Goal: Task Accomplishment & Management: Use online tool/utility

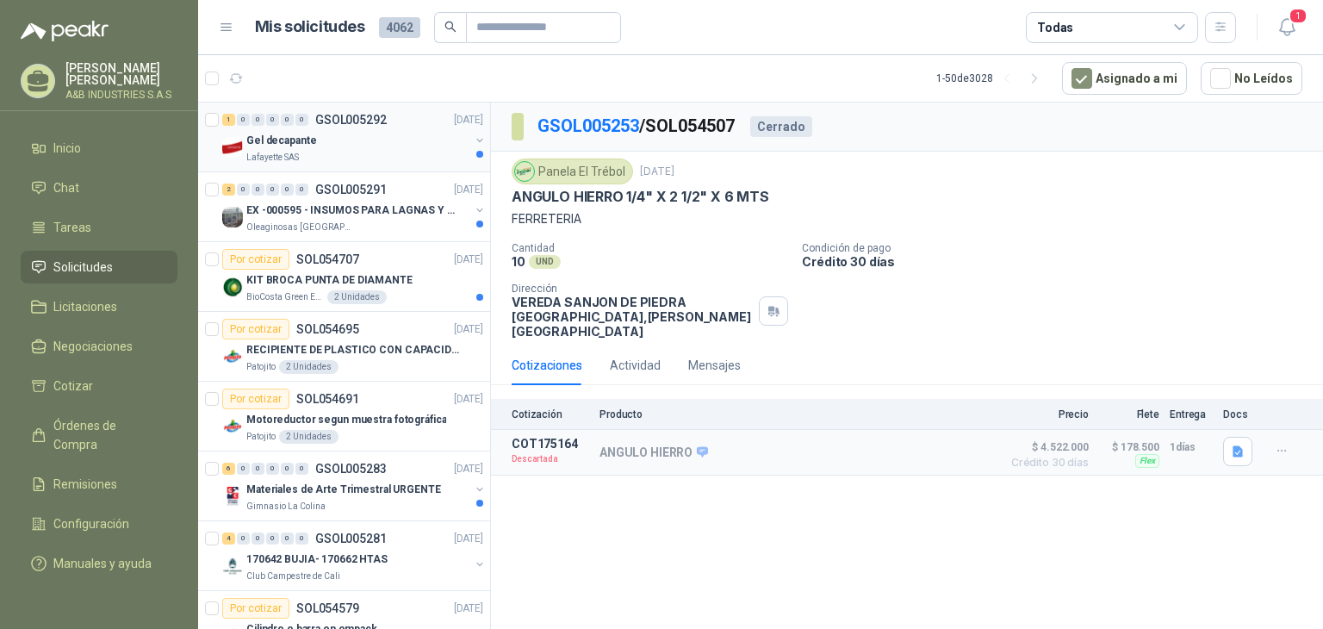
click at [305, 134] on p "Gel decapante" at bounding box center [281, 141] width 70 height 16
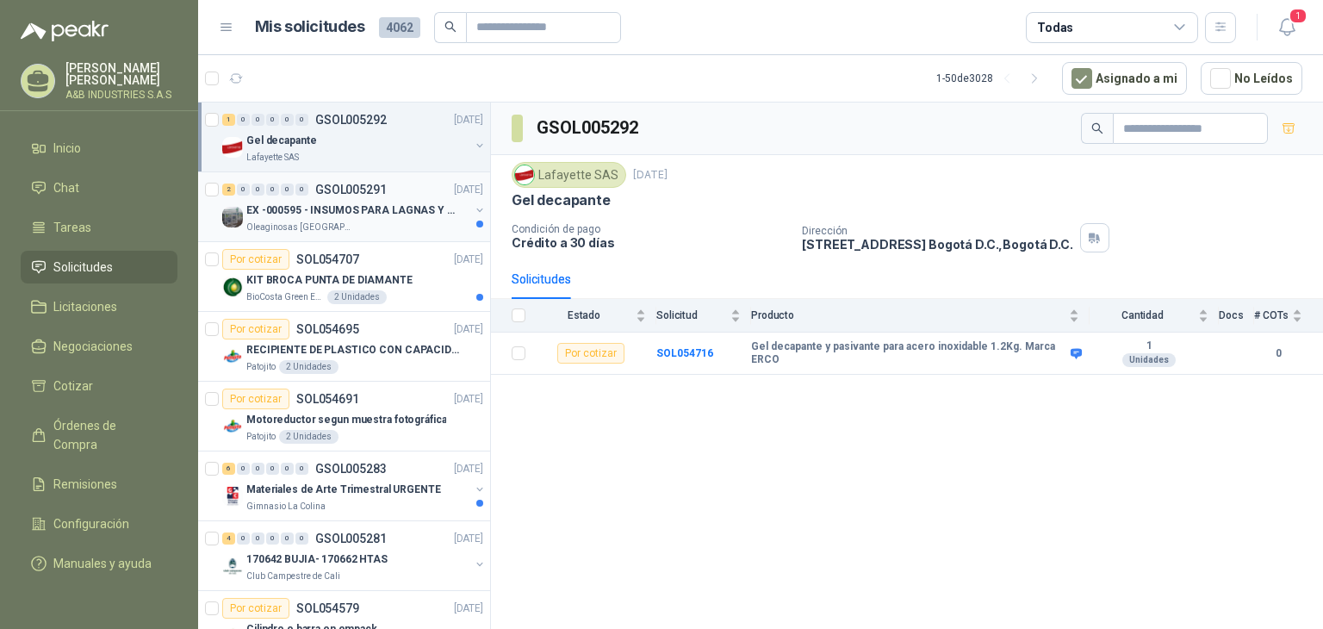
click at [365, 202] on p "EX -000595 - INSUMOS PARA LAGNAS Y OFICINAS PLANTA" at bounding box center [353, 210] width 214 height 16
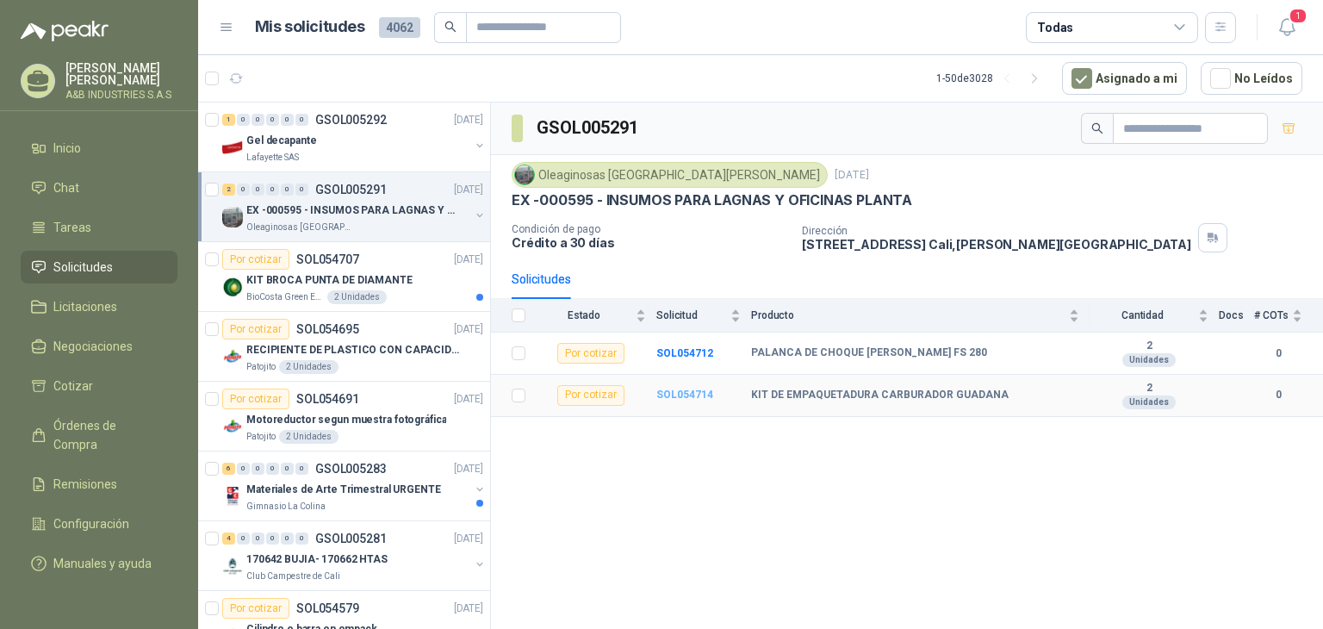
click at [675, 392] on b "SOL054714" at bounding box center [684, 394] width 57 height 12
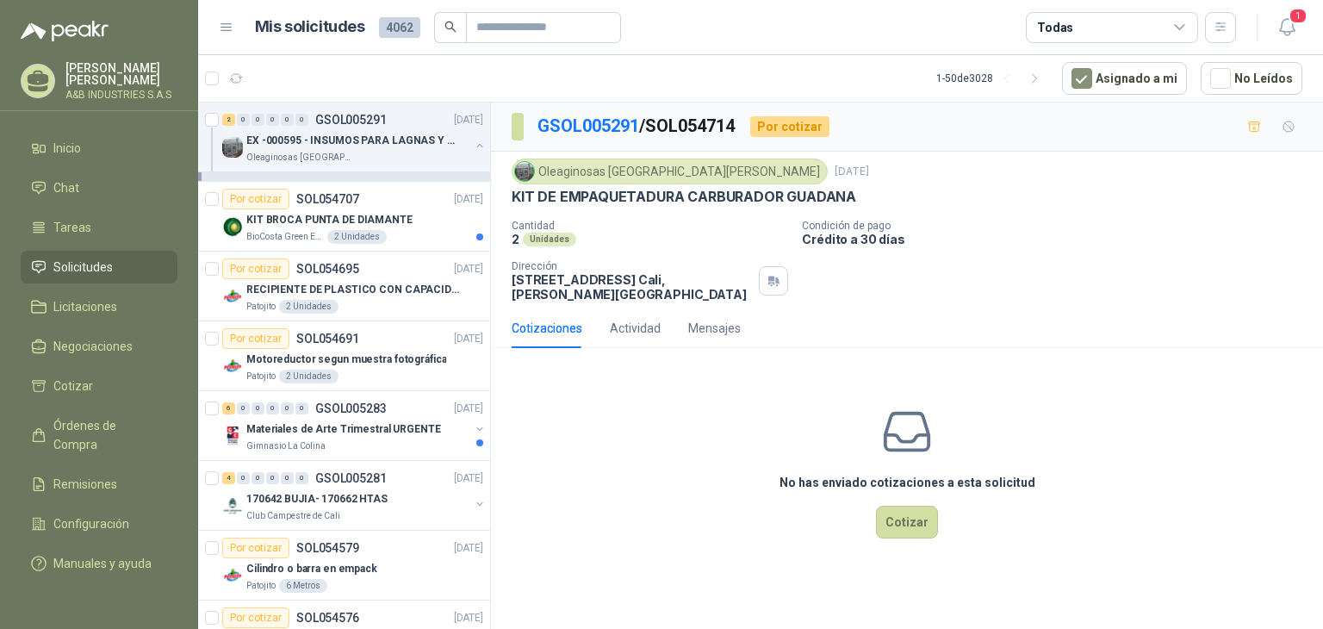
scroll to position [172, 0]
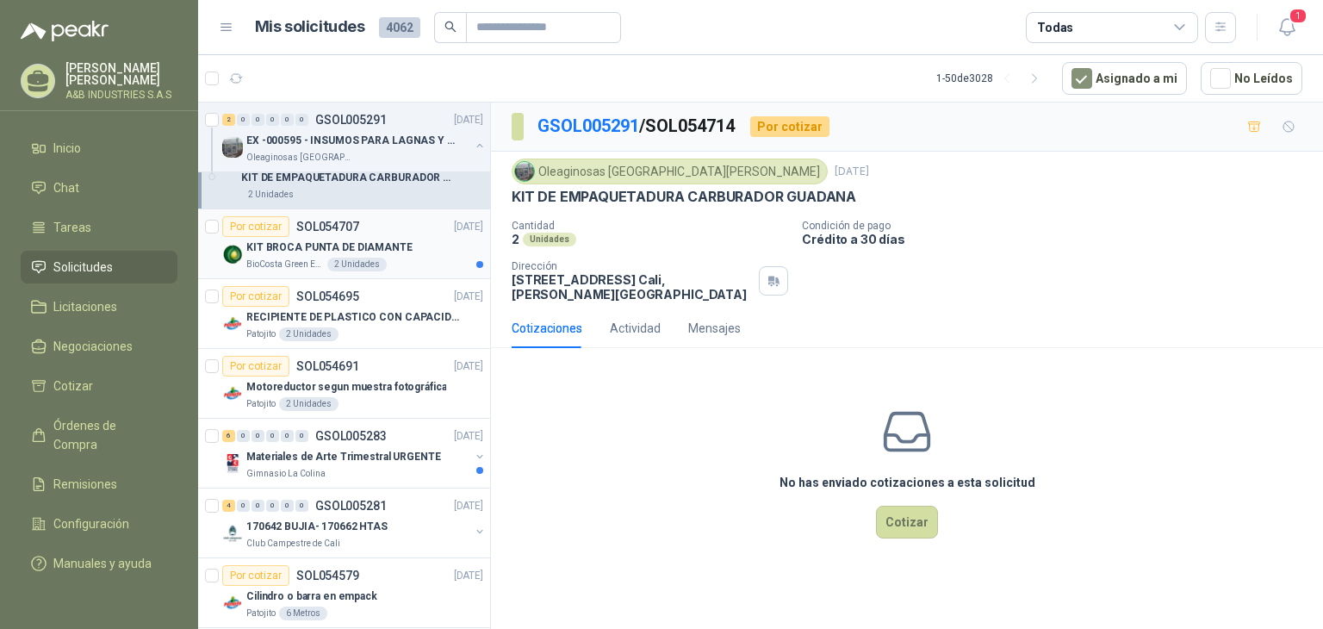
click at [387, 247] on p "KIT BROCA PUNTA DE DIAMANTE" at bounding box center [329, 247] width 166 height 16
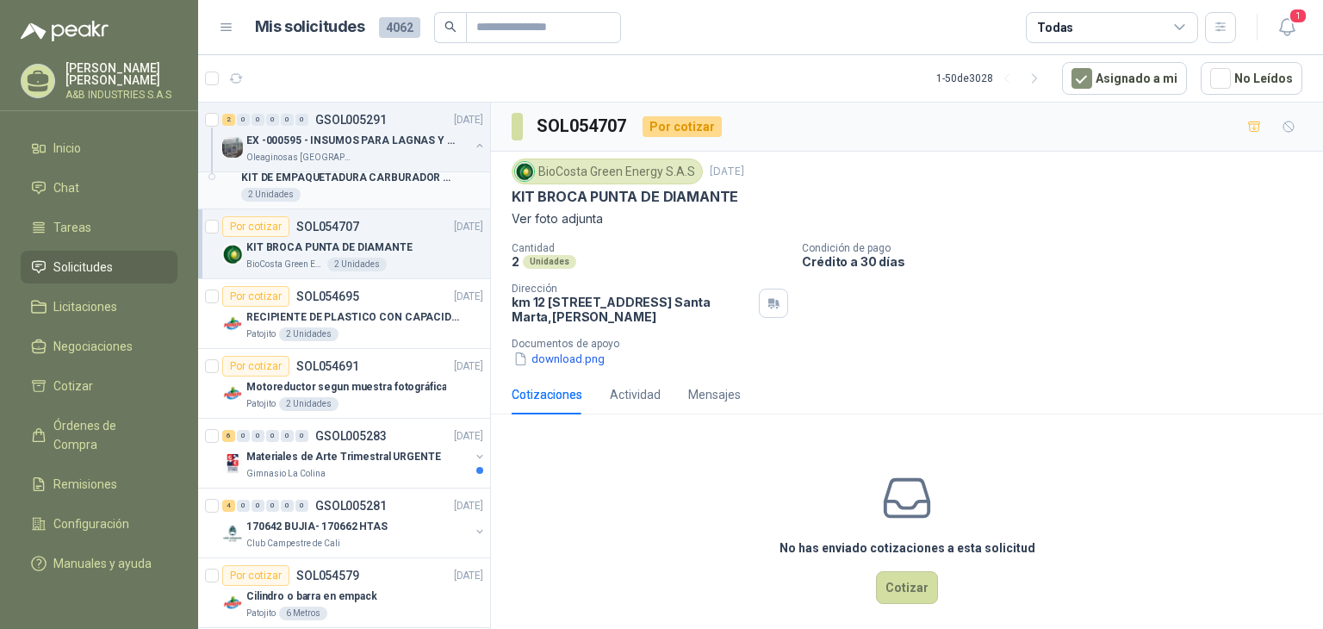
click at [351, 193] on div "2 Unidades" at bounding box center [362, 195] width 242 height 14
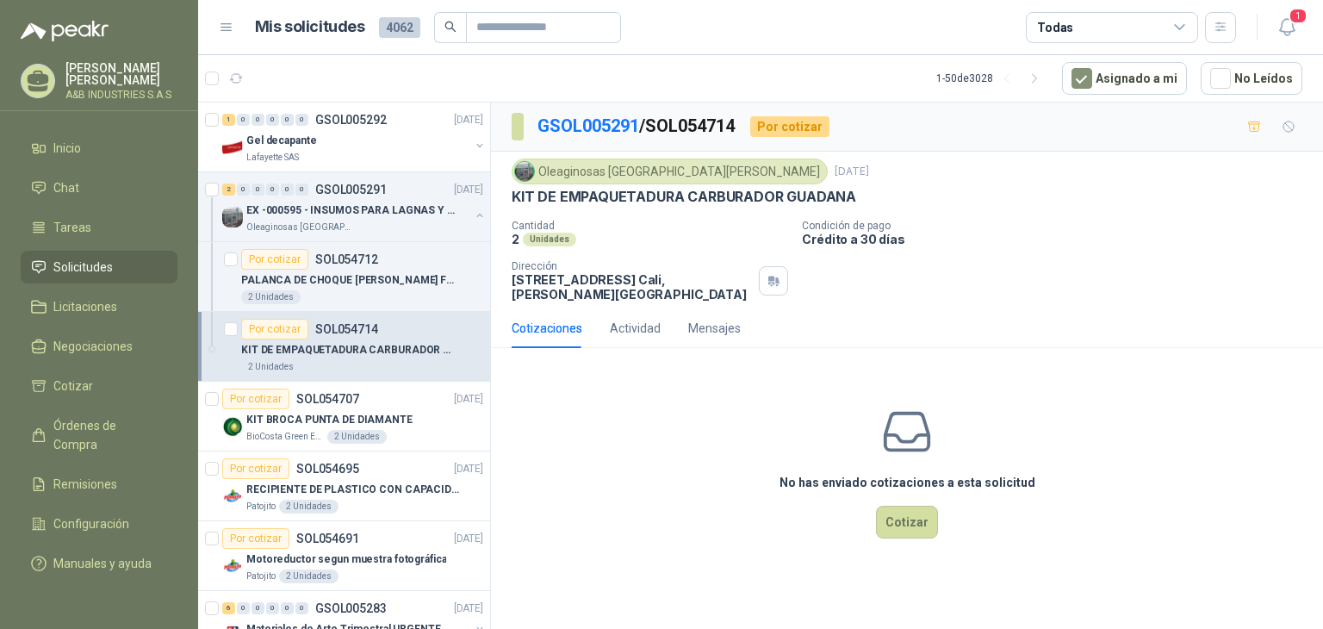
click at [666, 191] on p "KIT DE EMPAQUETADURA CARBURADOR GUADANA" at bounding box center [684, 197] width 345 height 18
click at [665, 191] on p "KIT DE EMPAQUETADURA CARBURADOR GUADANA" at bounding box center [684, 197] width 345 height 18
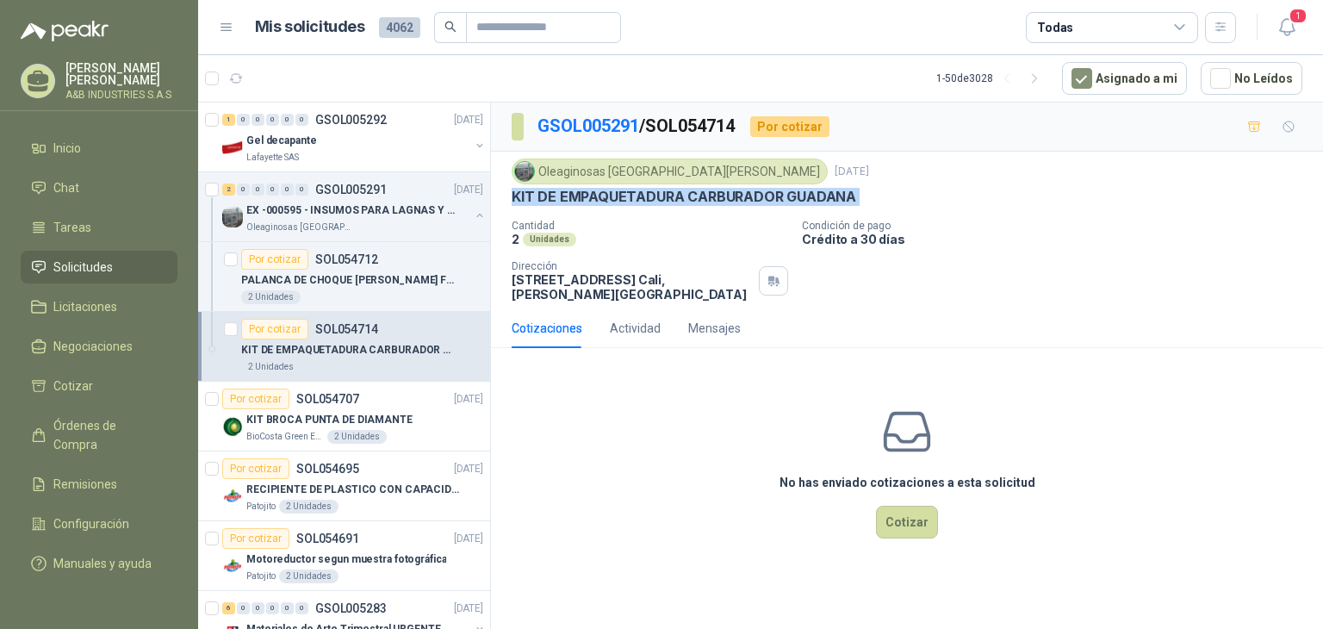
click at [665, 191] on p "KIT DE EMPAQUETADURA CARBURADOR GUADANA" at bounding box center [684, 197] width 345 height 18
copy p "KIT DE EMPAQUETADURA CARBURADOR GUADANA"
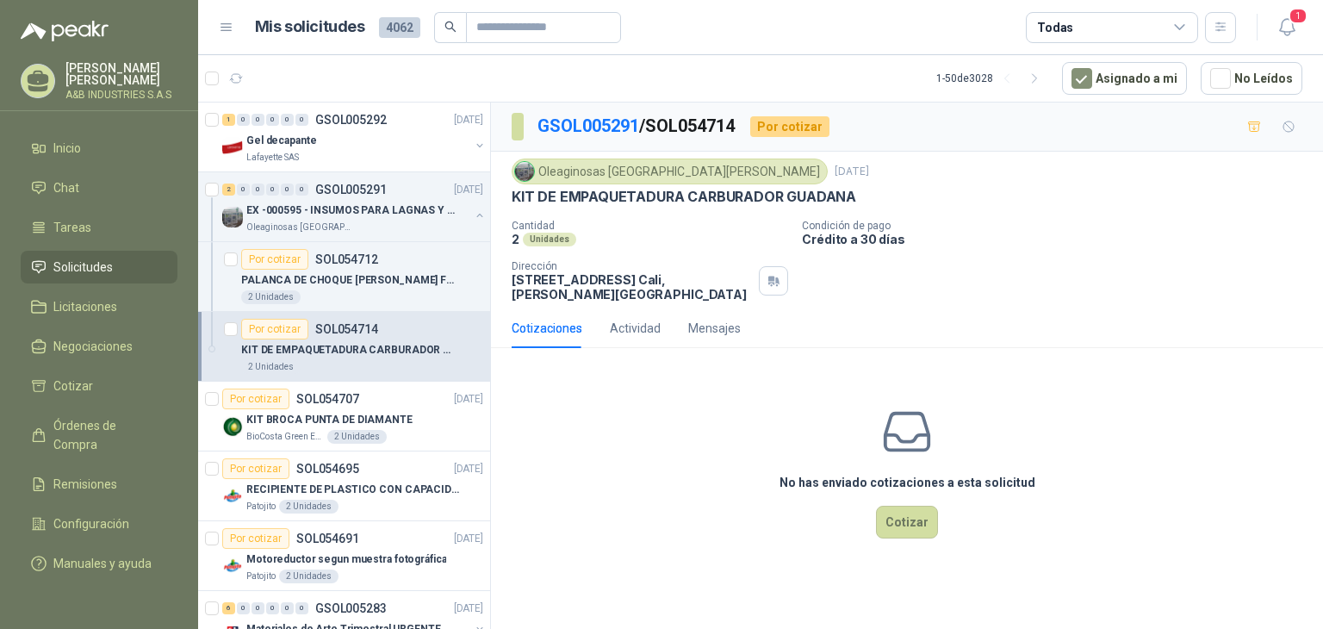
click at [607, 444] on div "No has enviado cotizaciones a esta solicitud Cotizar" at bounding box center [907, 472] width 832 height 220
click at [290, 151] on p "Lafayette SAS" at bounding box center [272, 158] width 53 height 14
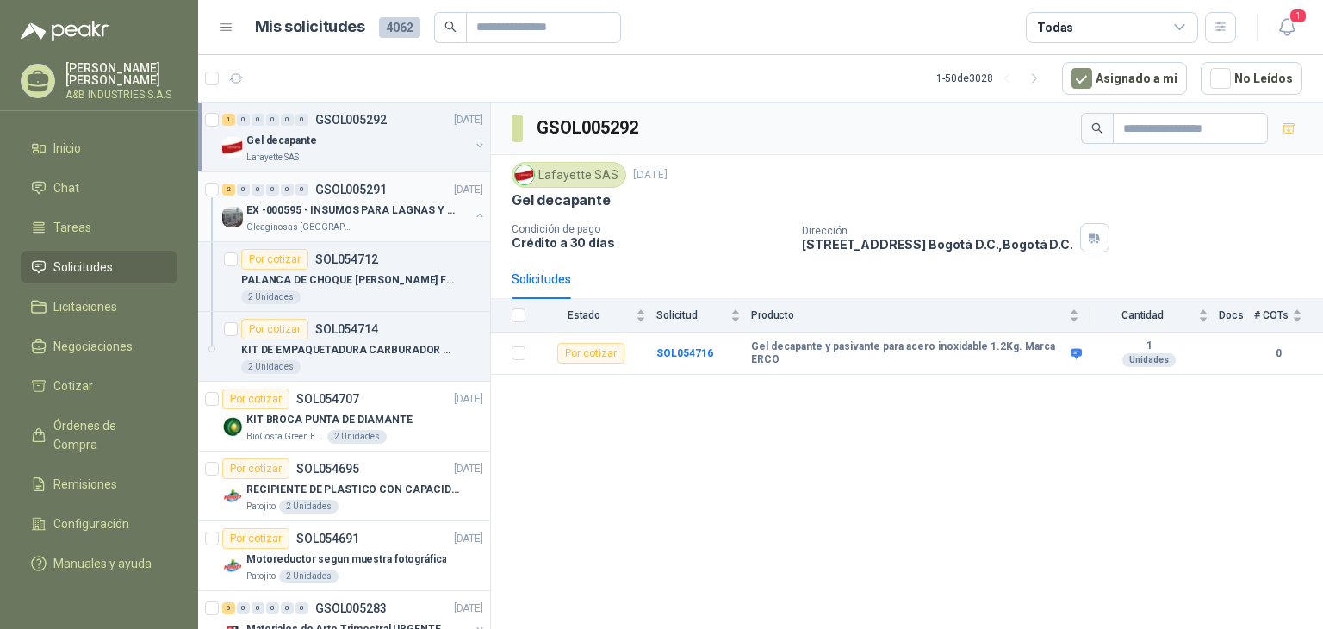
click at [382, 221] on div "Oleaginosas San Fernando" at bounding box center [357, 228] width 223 height 14
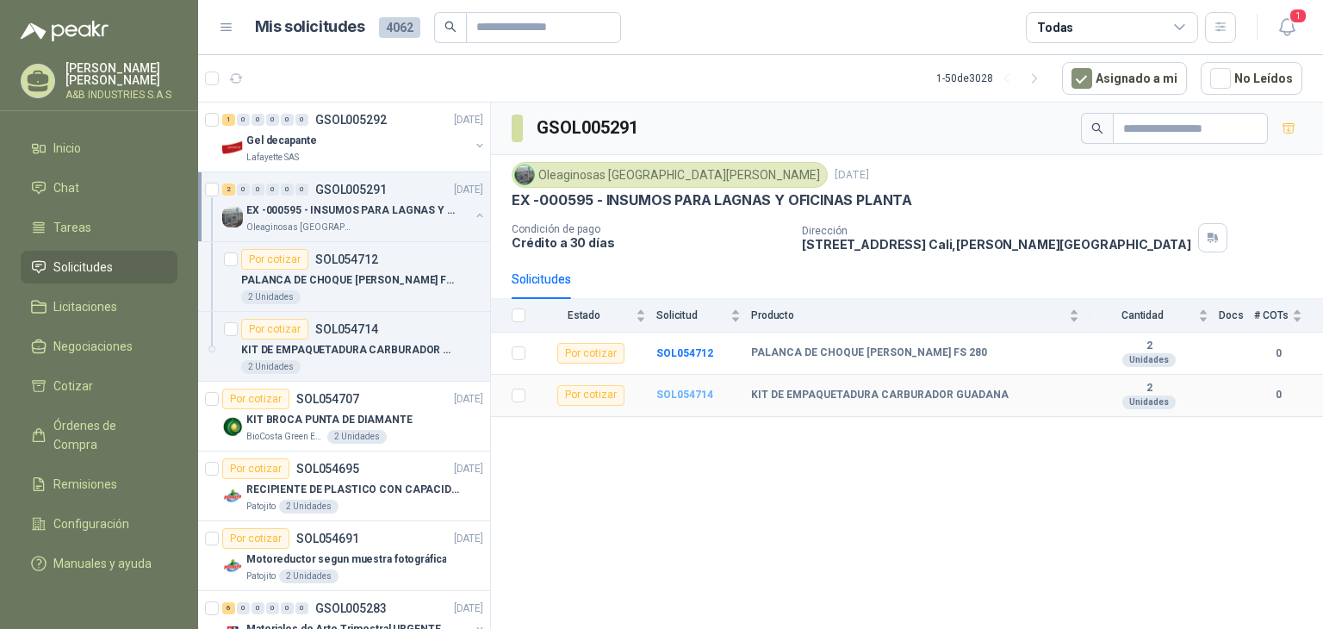
click at [688, 394] on b "SOL054714" at bounding box center [684, 394] width 57 height 12
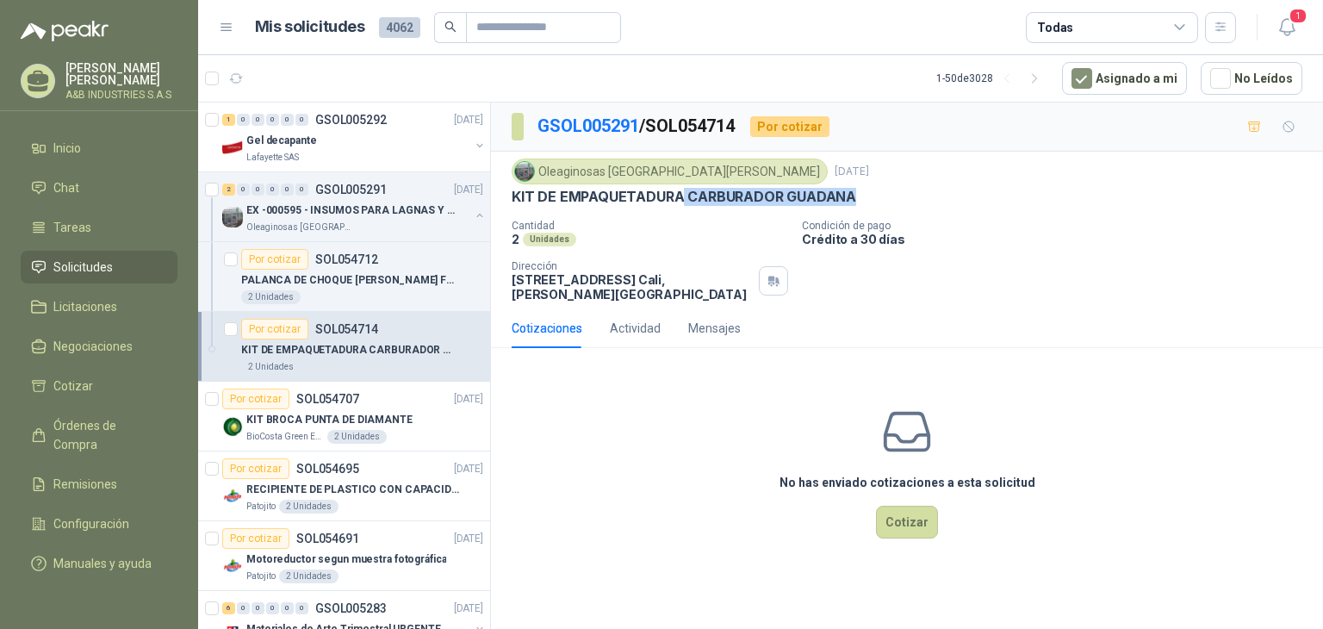
drag, startPoint x: 682, startPoint y: 194, endPoint x: 858, endPoint y: 198, distance: 175.8
click at [858, 198] on div "KIT DE EMPAQUETADURA CARBURADOR GUADANA" at bounding box center [907, 197] width 791 height 18
copy p "CARBURADOR GUADANA"
